Goal: Task Accomplishment & Management: Manage account settings

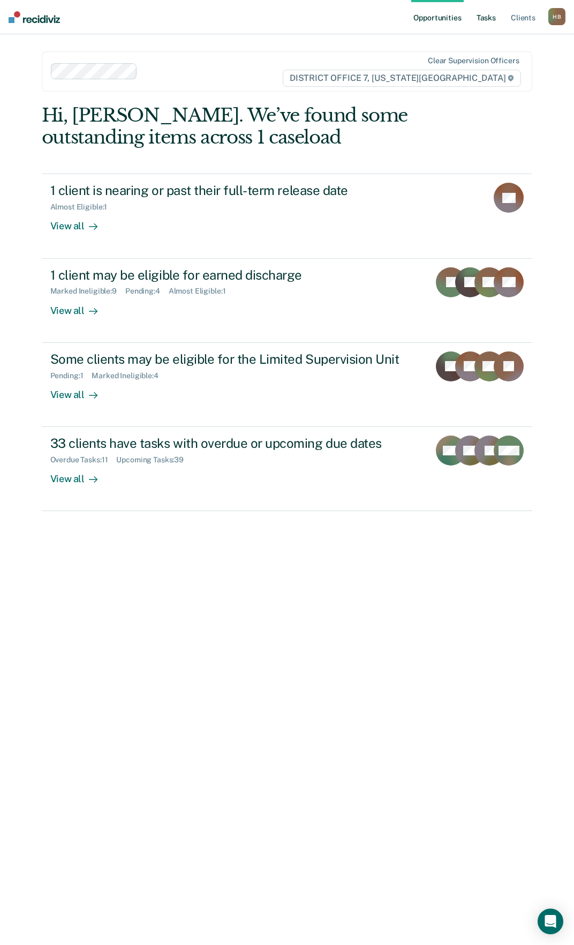
click at [496, 13] on link "Tasks" at bounding box center [486, 17] width 24 height 34
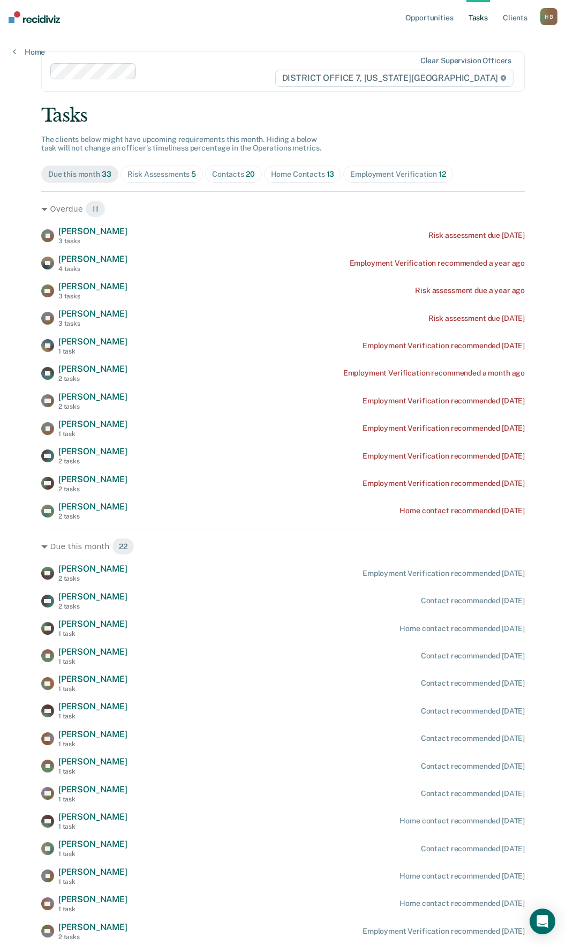
click at [148, 176] on div "Risk Assessments 5" at bounding box center [161, 174] width 69 height 9
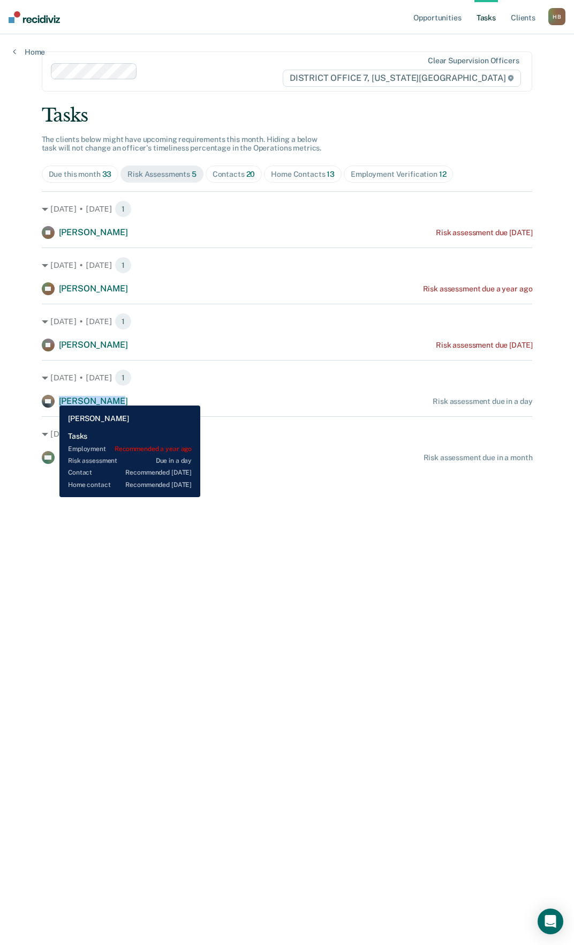
drag, startPoint x: 115, startPoint y: 404, endPoint x: 51, endPoint y: 397, distance: 63.5
click at [51, 397] on div "SF [PERSON_NAME] Risk assessment due in a day" at bounding box center [287, 401] width 491 height 13
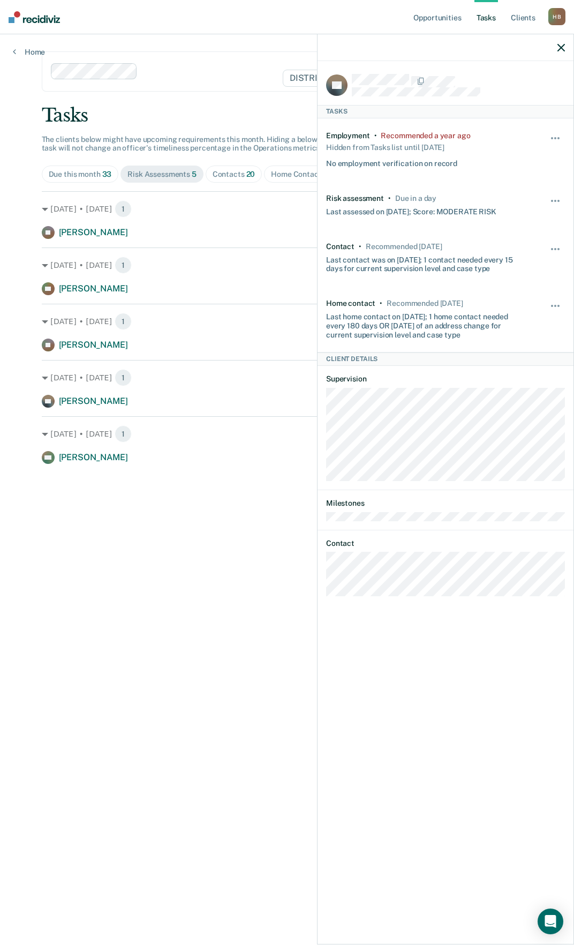
click at [183, 455] on div "KM [PERSON_NAME] Risk assessment due in a month" at bounding box center [287, 457] width 491 height 13
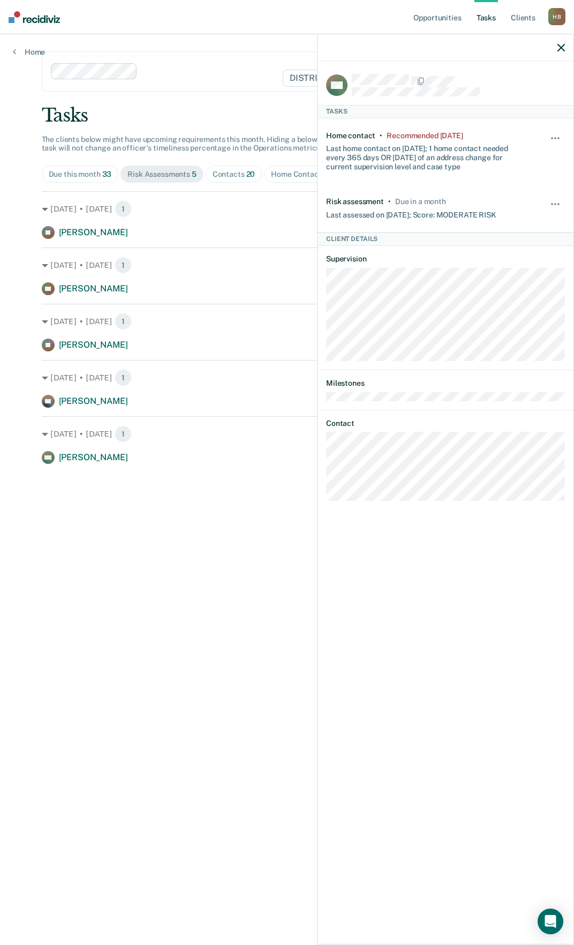
click at [559, 44] on icon "button" at bounding box center [560, 47] width 7 height 7
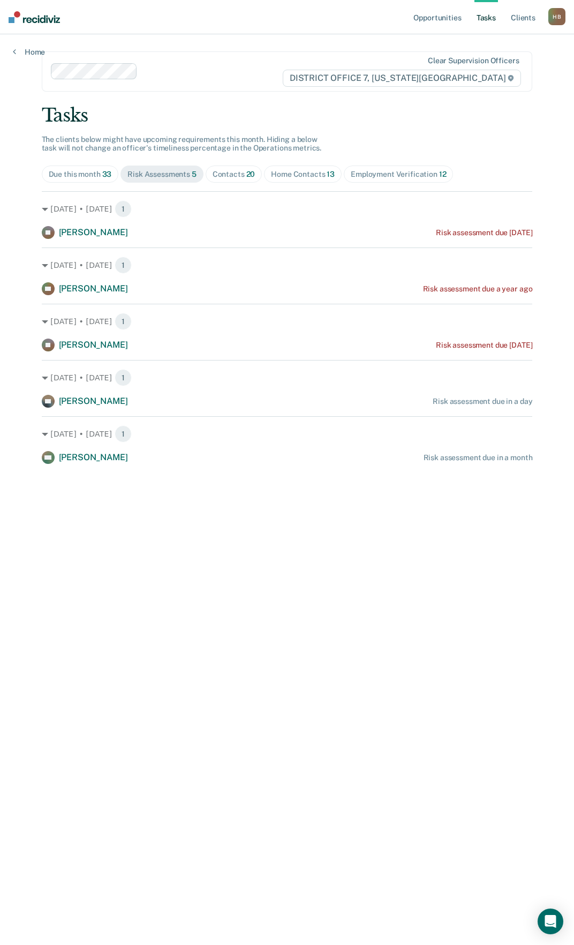
click at [240, 174] on div "Contacts 20" at bounding box center [234, 174] width 43 height 9
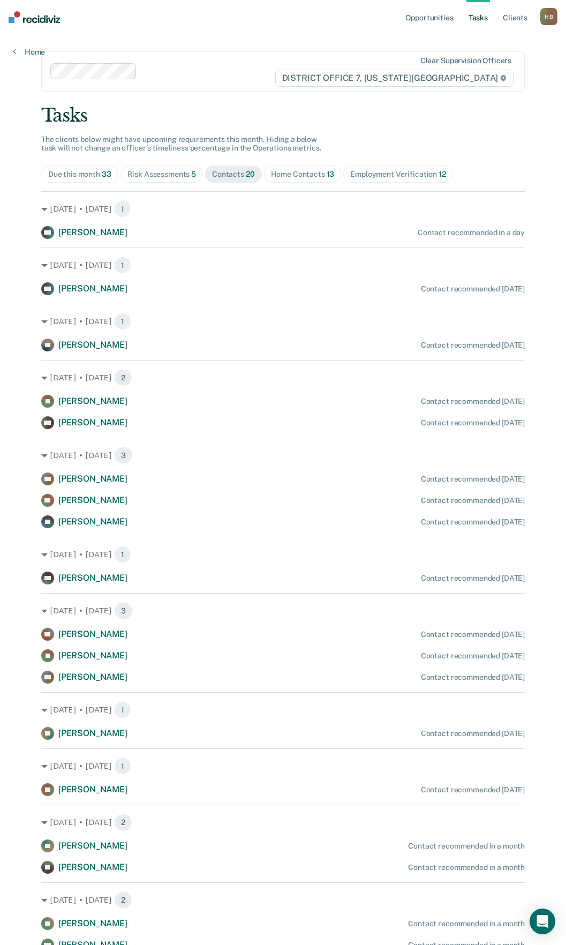
click at [176, 171] on div "Risk Assessments 5" at bounding box center [161, 174] width 69 height 9
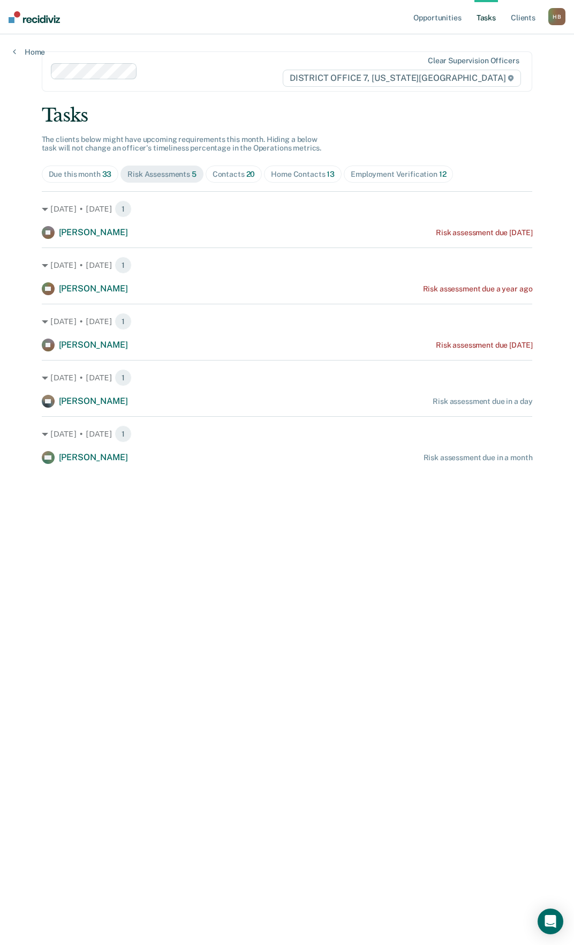
click at [277, 177] on div "Home Contacts 13" at bounding box center [303, 174] width 64 height 9
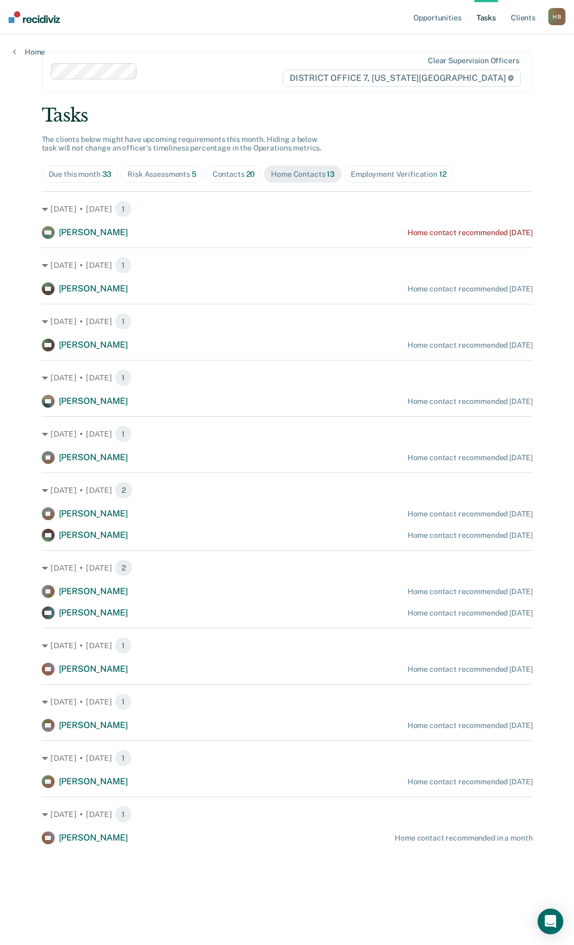
click at [401, 174] on div "Employment Verification 12" at bounding box center [398, 174] width 95 height 9
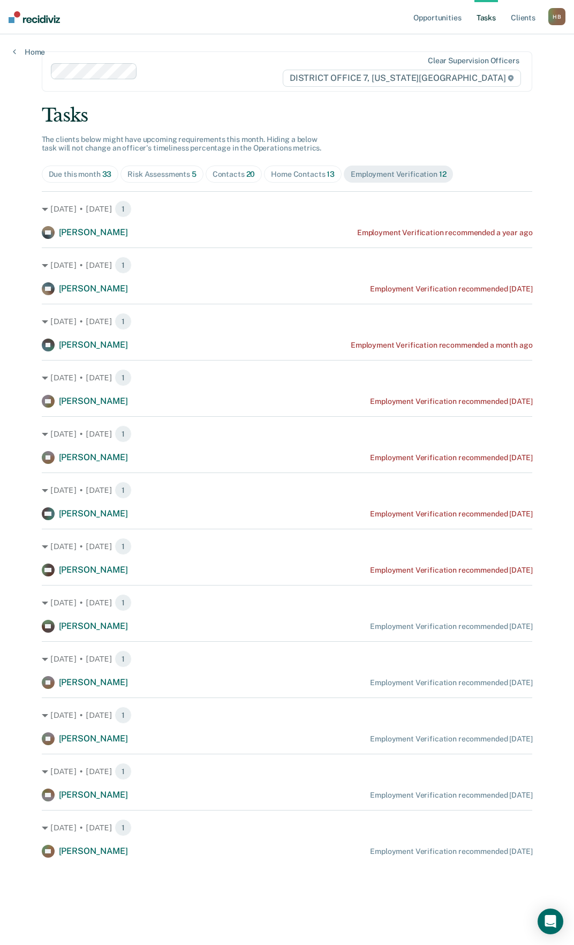
click at [242, 178] on div "Contacts 20" at bounding box center [234, 174] width 43 height 9
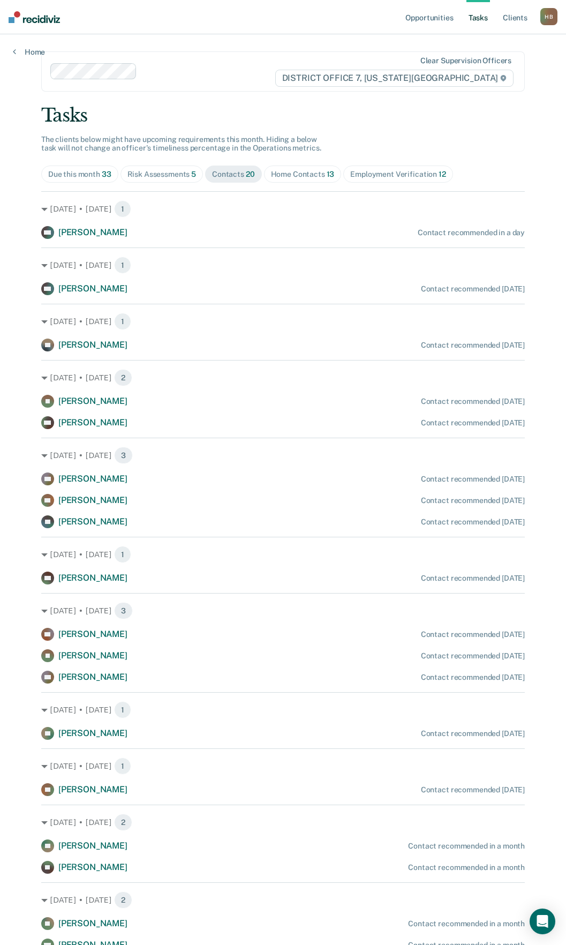
click at [289, 168] on span "Home Contacts 13" at bounding box center [303, 173] width 78 height 17
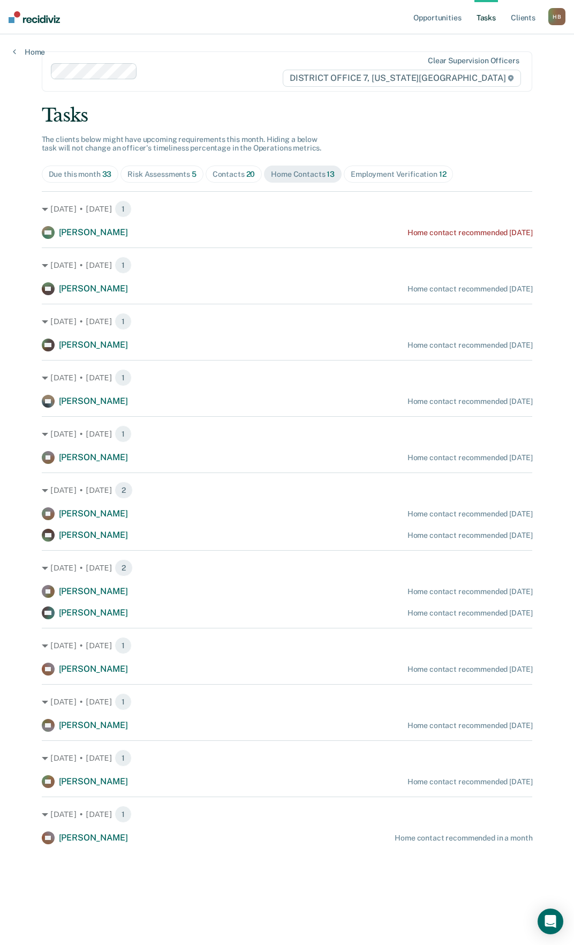
click at [194, 179] on span "Risk Assessments 5" at bounding box center [161, 173] width 83 height 17
